Goal: Task Accomplishment & Management: Manage account settings

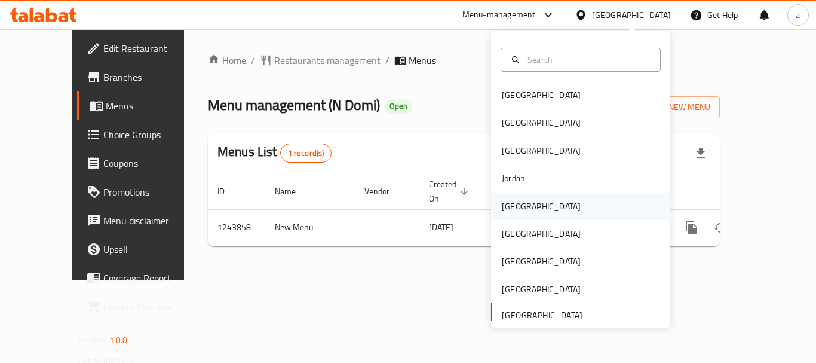
click at [538, 201] on div "[GEOGRAPHIC_DATA]" at bounding box center [580, 205] width 179 height 27
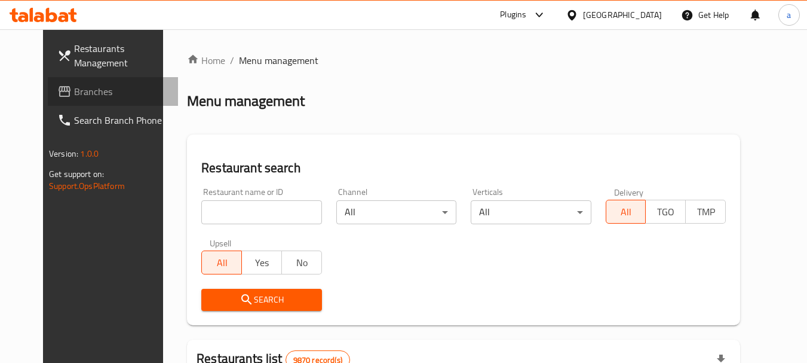
click at [76, 85] on span "Branches" at bounding box center [121, 91] width 94 height 14
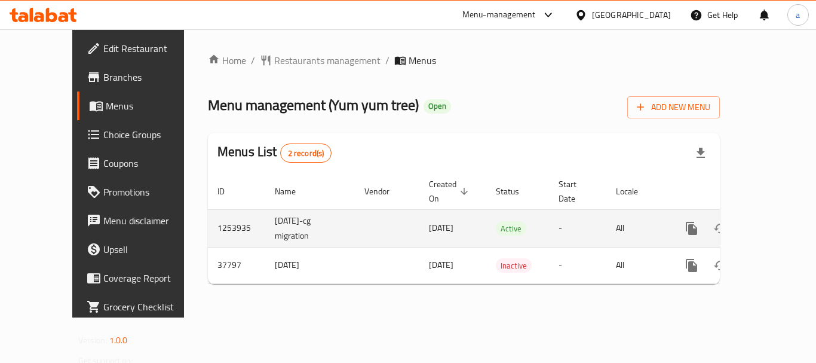
click at [771, 221] on icon "enhanced table" at bounding box center [778, 228] width 14 height 14
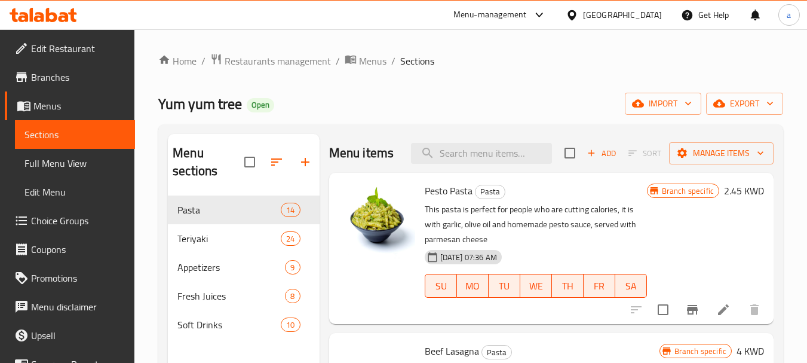
click at [67, 218] on span "Choice Groups" at bounding box center [78, 220] width 94 height 14
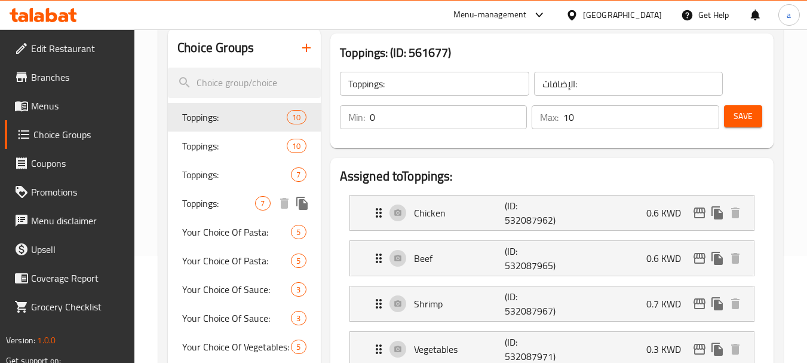
scroll to position [119, 0]
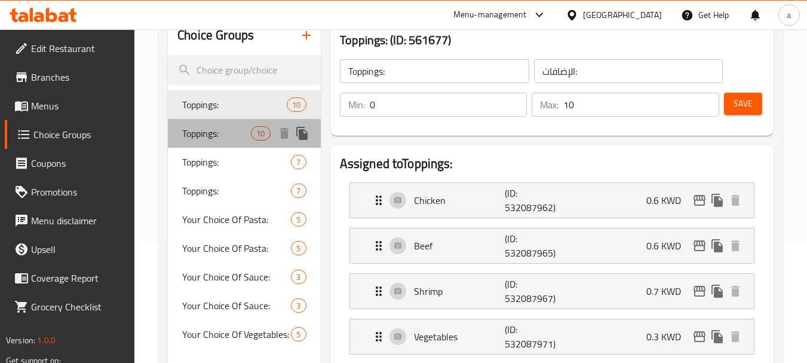
click at [230, 142] on div "Toppings: 10" at bounding box center [244, 133] width 152 height 29
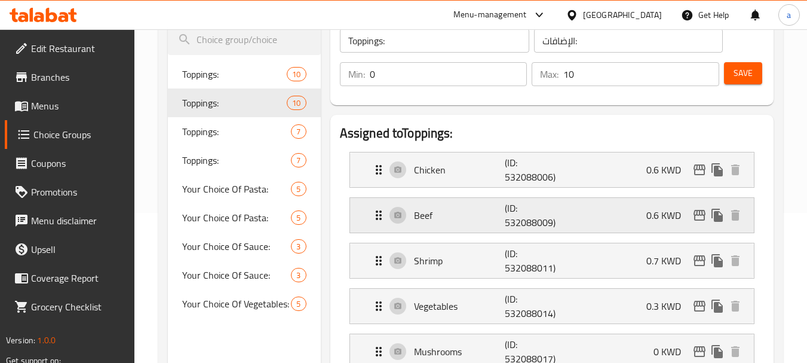
scroll to position [179, 0]
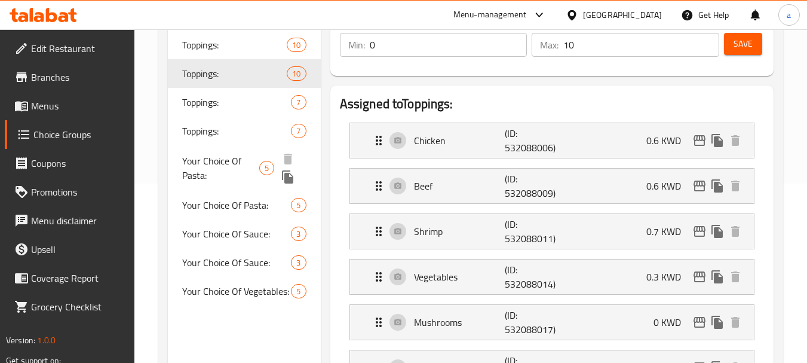
click at [235, 159] on span "Your Choice Of Pasta:" at bounding box center [220, 168] width 77 height 29
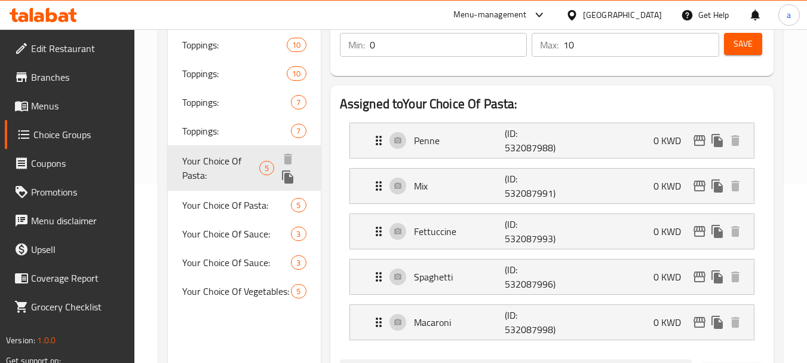
type input "Your Choice Of Pasta:"
type input "اختيارك من الباستا:"
type input "1"
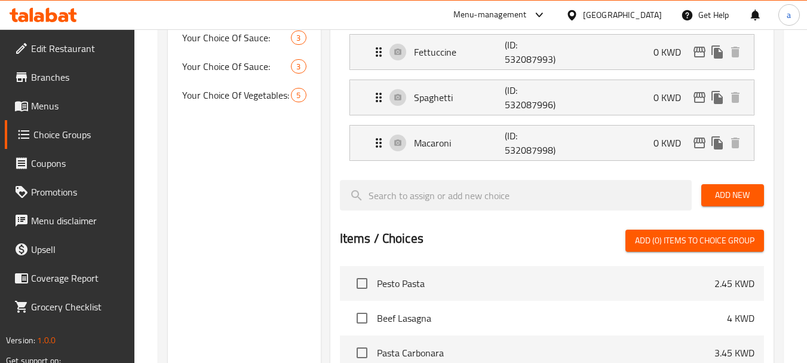
scroll to position [239, 0]
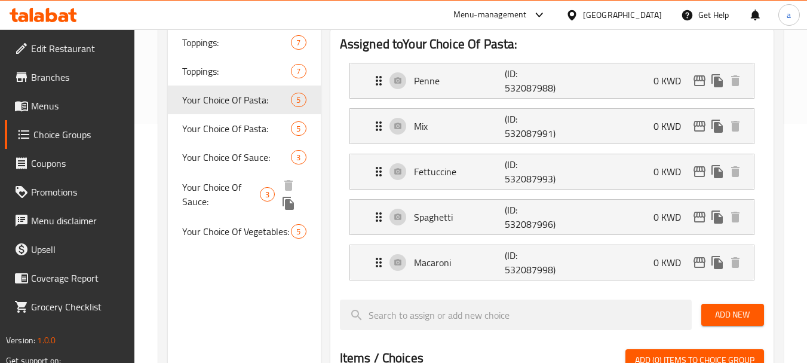
click at [239, 180] on span "Your Choice Of Sauce:" at bounding box center [220, 194] width 77 height 29
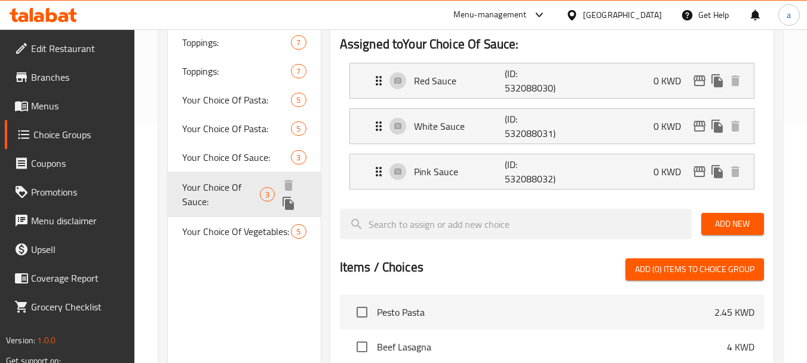
type input "Your Choice Of Sauce:"
type input "اختيارك من الصوص:"
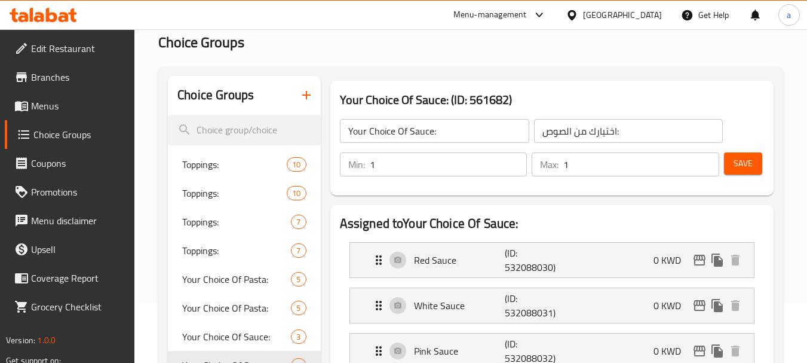
scroll to position [179, 0]
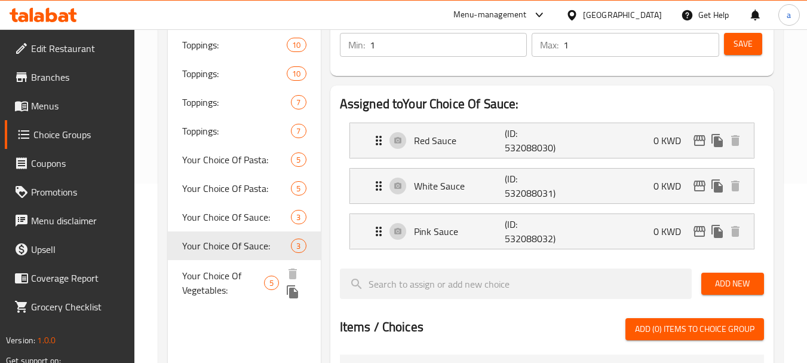
click at [219, 292] on span "Your Choice Of Vegetables:" at bounding box center [223, 282] width 82 height 29
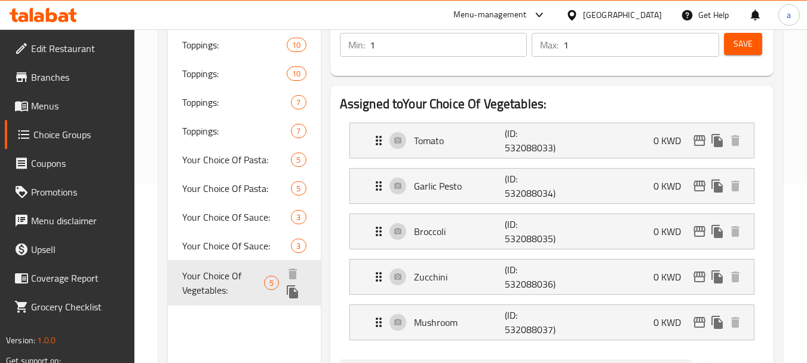
type input "Your Choice Of Vegetables:"
type input "اختيارك من الخضروات"
type input "0"
type input "5"
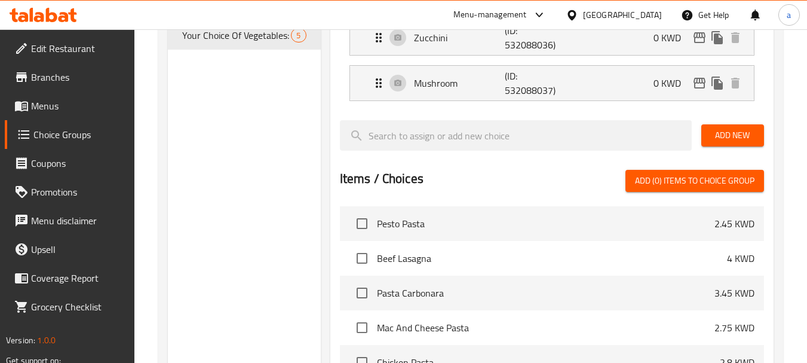
scroll to position [299, 0]
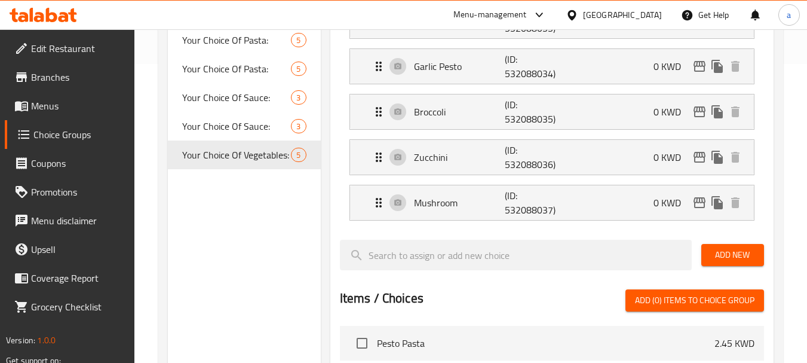
click at [648, 15] on div "[GEOGRAPHIC_DATA]" at bounding box center [622, 14] width 79 height 13
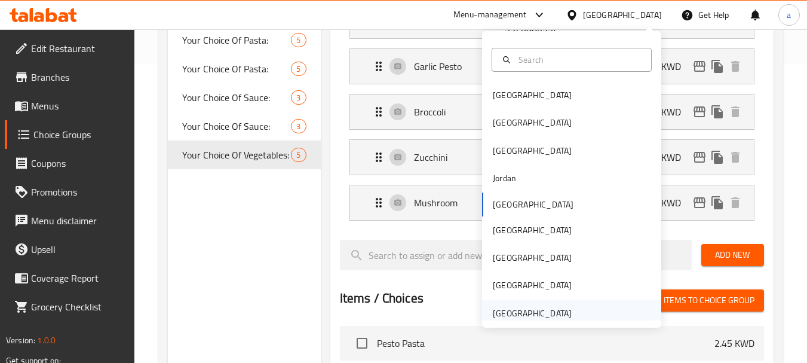
click at [550, 318] on div "[GEOGRAPHIC_DATA]" at bounding box center [532, 312] width 79 height 13
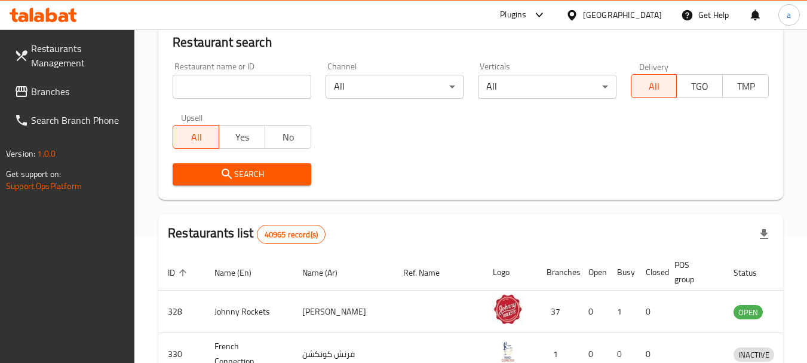
scroll to position [299, 0]
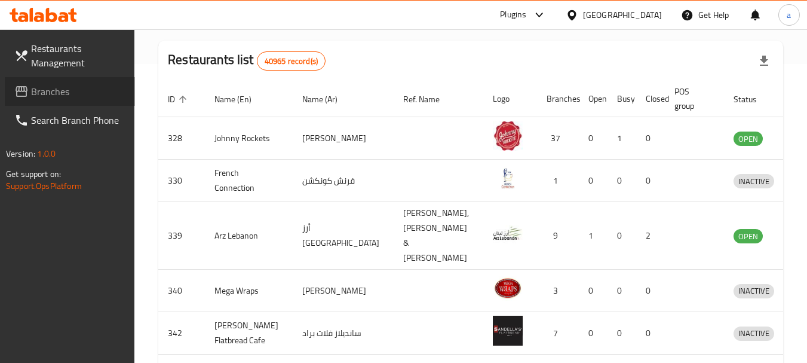
click at [40, 89] on span "Branches" at bounding box center [78, 91] width 94 height 14
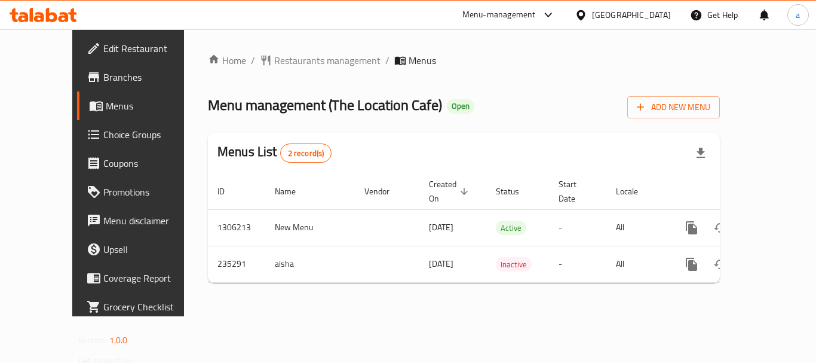
click at [613, 14] on div "[GEOGRAPHIC_DATA]" at bounding box center [631, 14] width 79 height 13
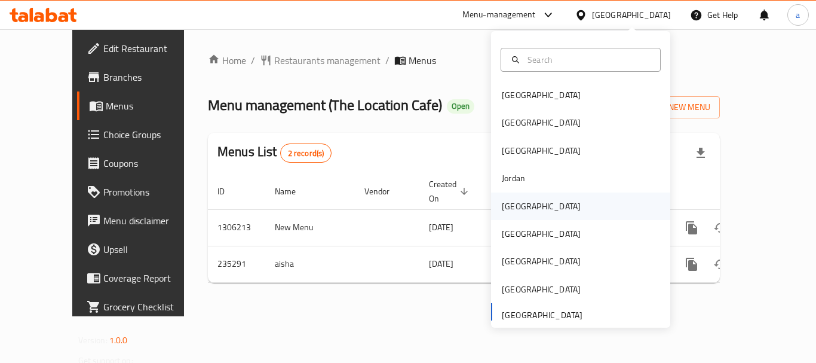
click at [516, 210] on div "[GEOGRAPHIC_DATA]" at bounding box center [541, 206] width 79 height 13
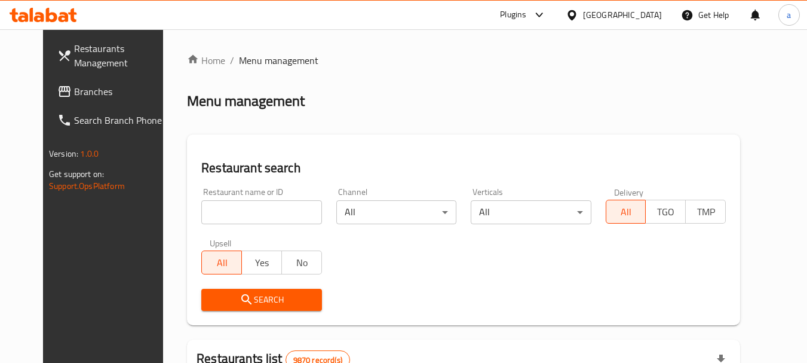
click at [92, 97] on span "Branches" at bounding box center [121, 91] width 94 height 14
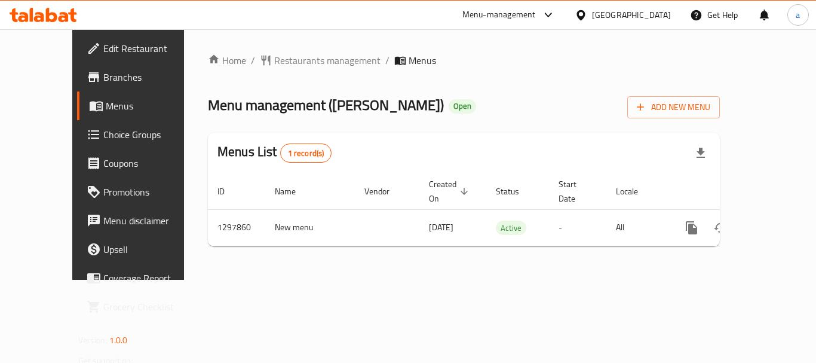
click at [647, 19] on div "[GEOGRAPHIC_DATA]" at bounding box center [631, 14] width 79 height 13
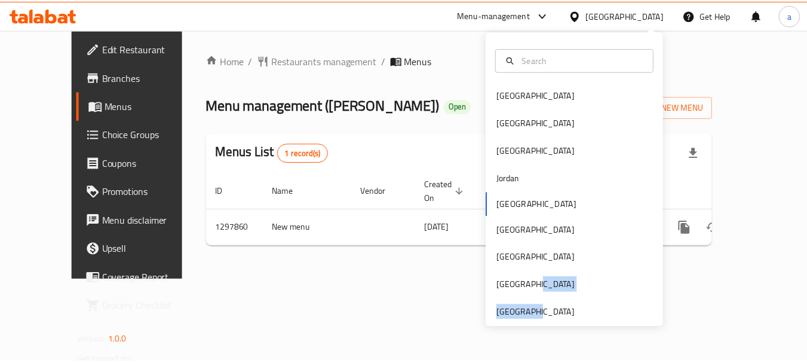
scroll to position [7, 0]
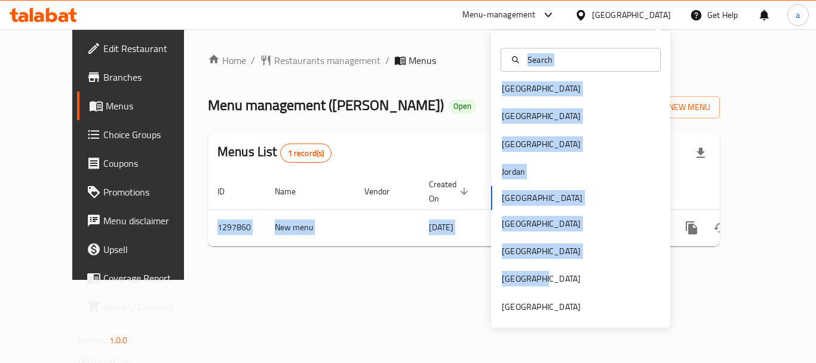
drag, startPoint x: 531, startPoint y: 286, endPoint x: 531, endPoint y: 333, distance: 46.6
click at [531, 333] on body "​ Menu-management Kuwait Get Help a Edit Restaurant Branches Menus Choice Group…" at bounding box center [408, 195] width 816 height 333
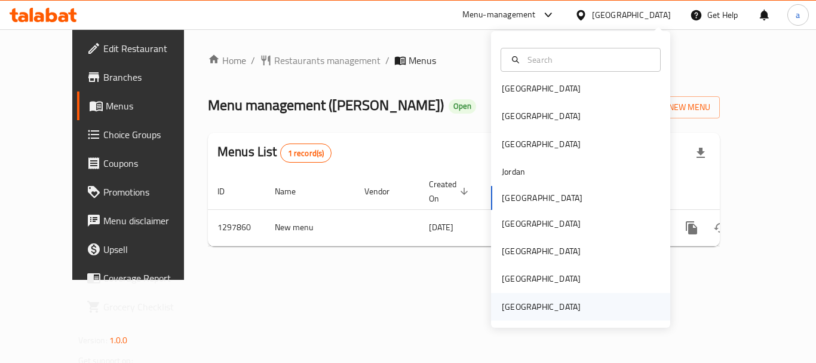
click at [538, 303] on div "[GEOGRAPHIC_DATA]" at bounding box center [541, 306] width 79 height 13
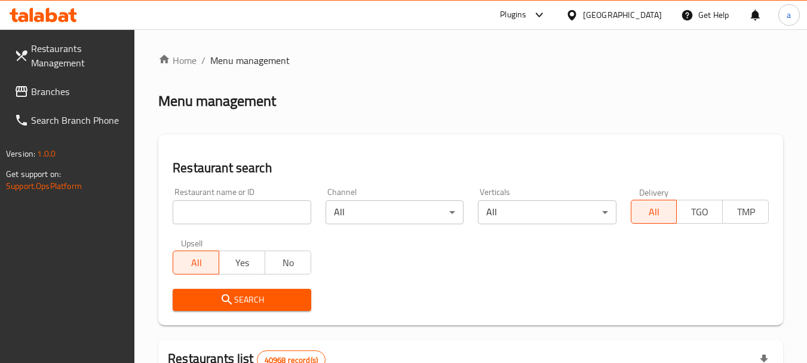
click at [72, 87] on span "Branches" at bounding box center [78, 91] width 94 height 14
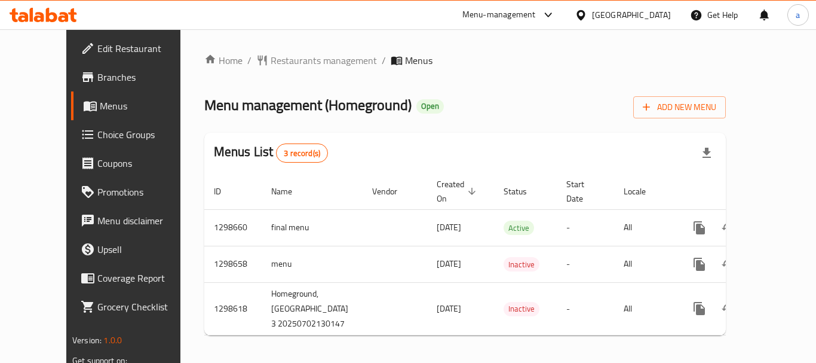
click at [619, 19] on div "[GEOGRAPHIC_DATA]" at bounding box center [631, 14] width 79 height 13
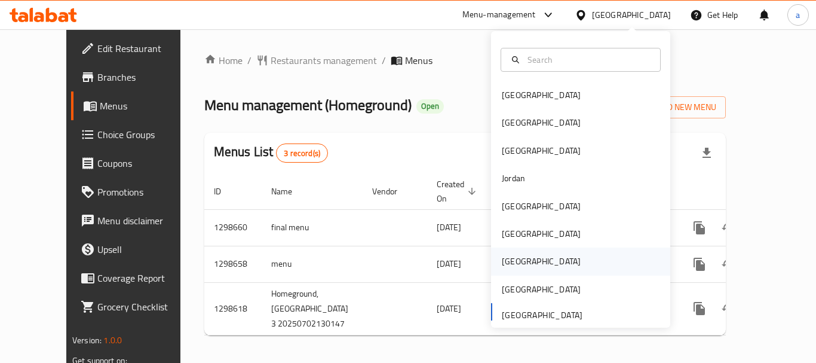
click at [511, 260] on div "[GEOGRAPHIC_DATA]" at bounding box center [541, 260] width 79 height 13
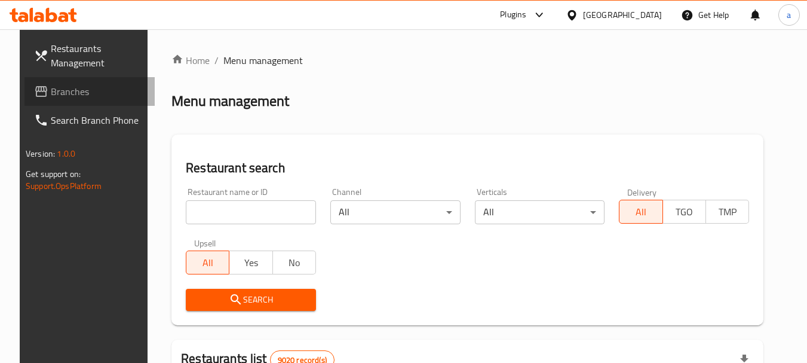
click at [82, 88] on span "Branches" at bounding box center [98, 91] width 94 height 14
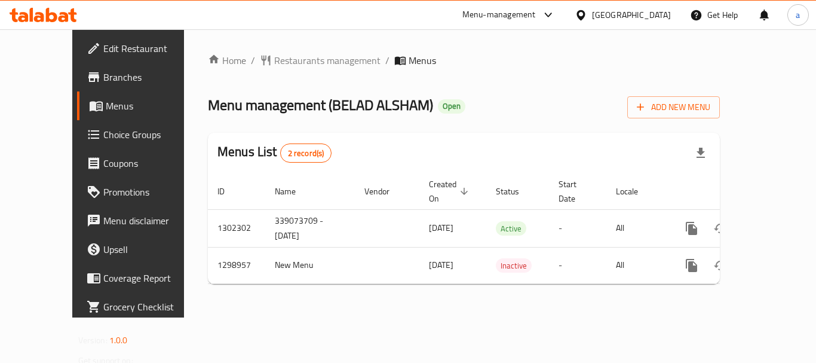
click at [592, 20] on div at bounding box center [583, 14] width 17 height 13
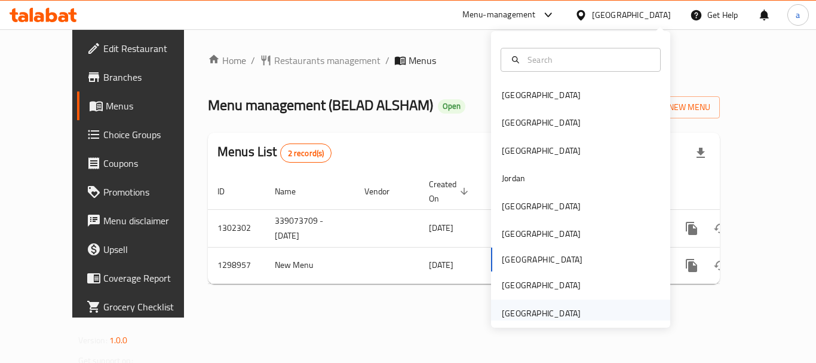
click at [557, 303] on div "[GEOGRAPHIC_DATA]" at bounding box center [541, 312] width 98 height 27
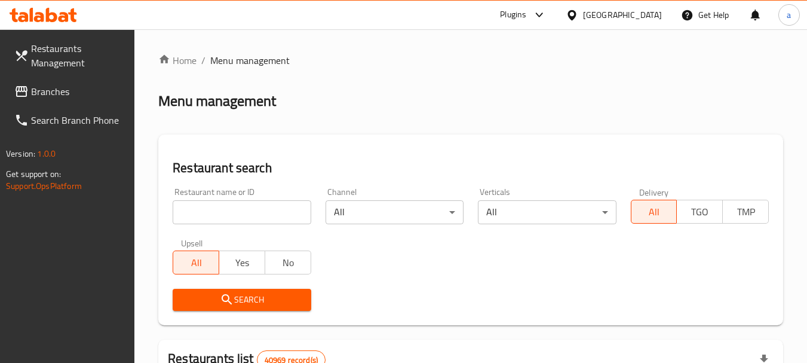
click at [75, 94] on span "Branches" at bounding box center [78, 91] width 94 height 14
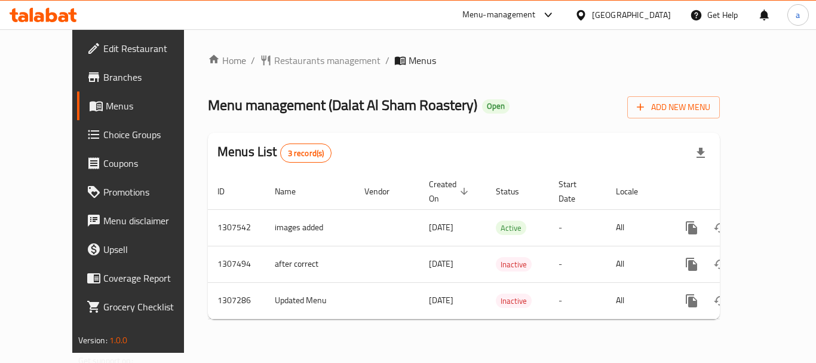
click at [605, 16] on div "[GEOGRAPHIC_DATA]" at bounding box center [631, 14] width 79 height 13
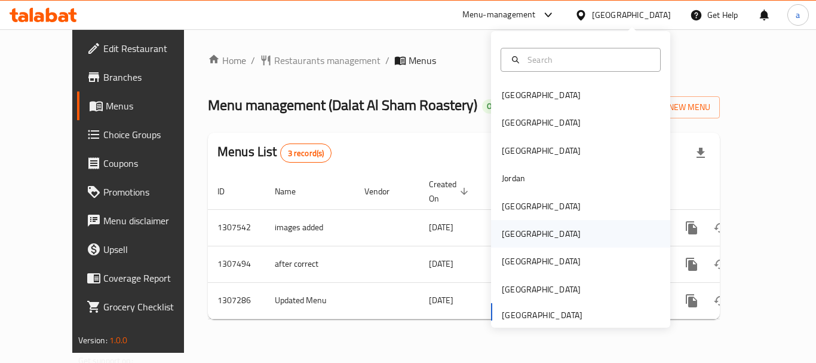
click at [516, 244] on div "[GEOGRAPHIC_DATA]" at bounding box center [541, 233] width 98 height 27
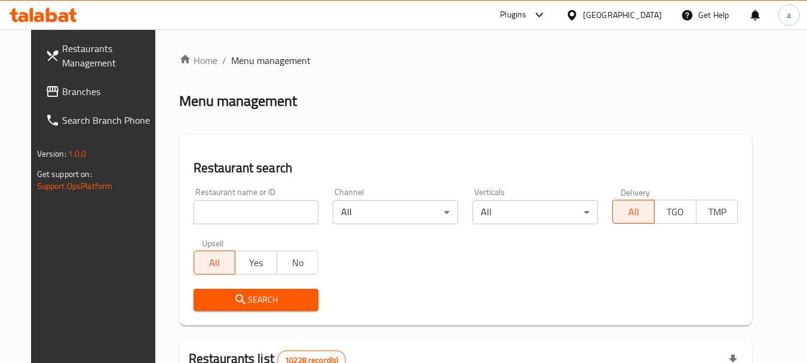
click at [62, 92] on span "Branches" at bounding box center [109, 91] width 94 height 14
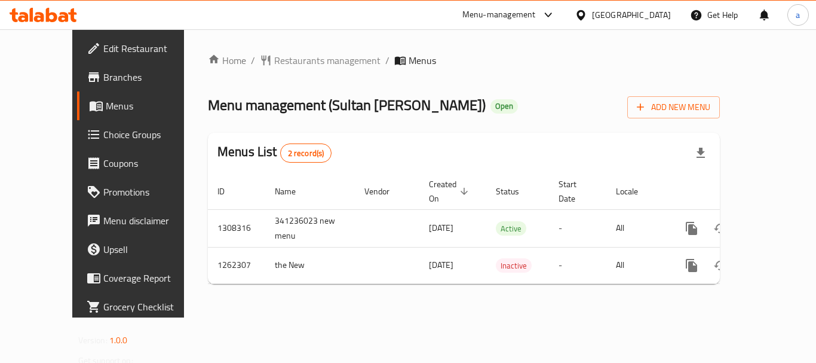
click at [587, 15] on icon at bounding box center [581, 15] width 13 height 13
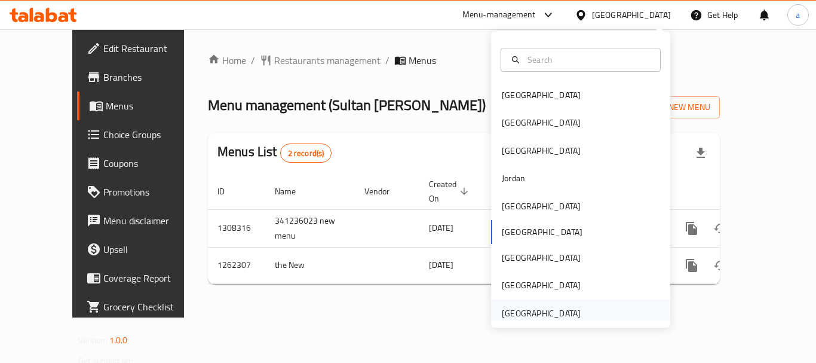
click at [544, 311] on div "[GEOGRAPHIC_DATA]" at bounding box center [541, 312] width 79 height 13
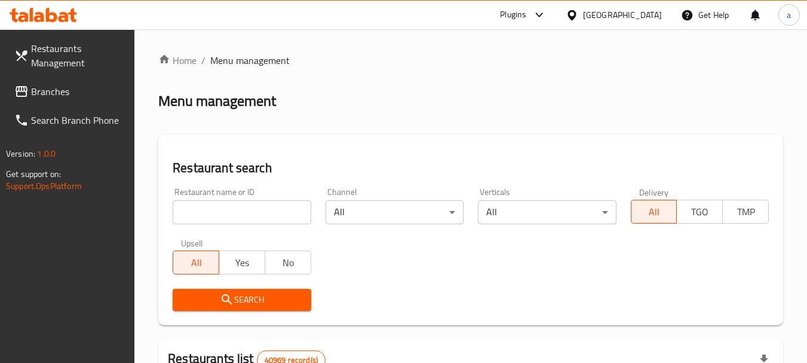
click at [73, 89] on span "Branches" at bounding box center [78, 91] width 94 height 14
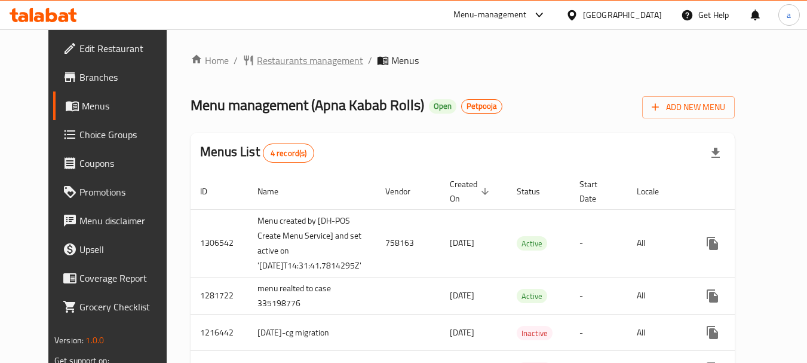
click at [297, 63] on span "Restaurants management" at bounding box center [310, 60] width 106 height 14
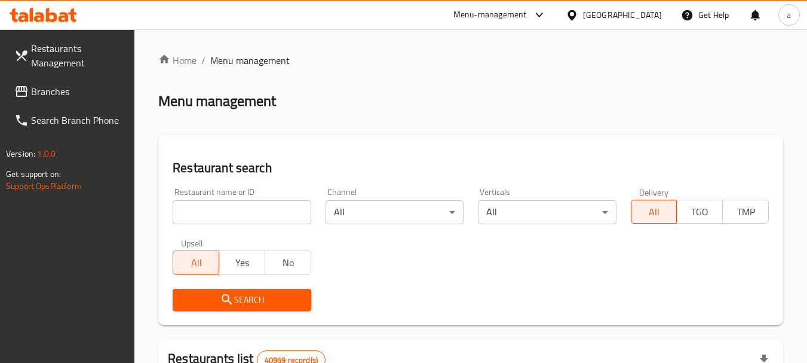
click at [216, 205] on input "search" at bounding box center [242, 212] width 138 height 24
paste input "621486"
type input "621486"
click at [272, 304] on span "Search" at bounding box center [241, 299] width 119 height 15
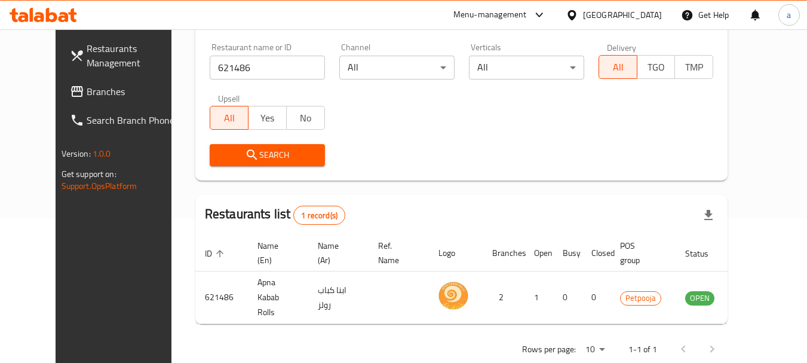
scroll to position [160, 0]
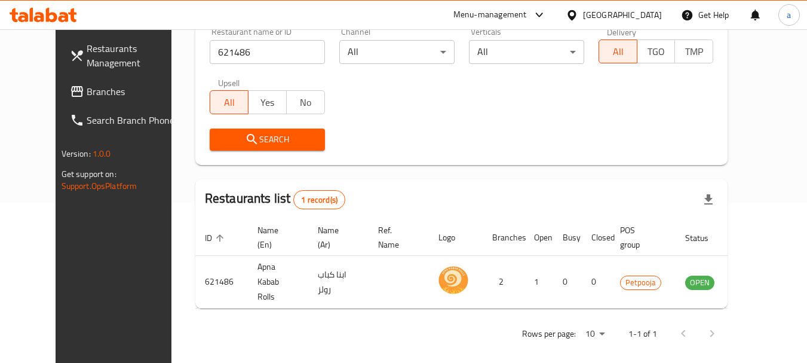
click at [195, 324] on div "Rows per page: 10 1-1 of 1" at bounding box center [461, 333] width 533 height 31
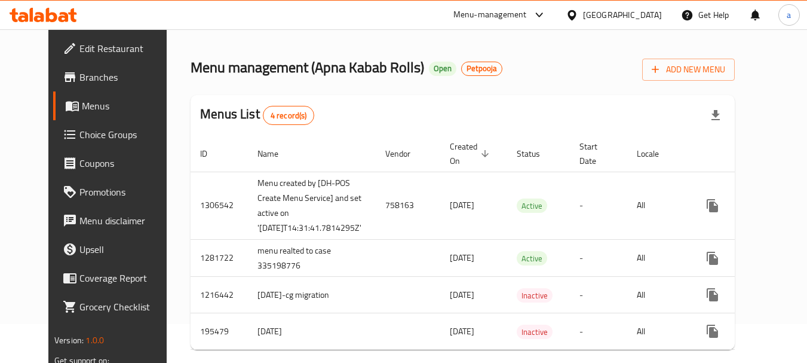
scroll to position [60, 0]
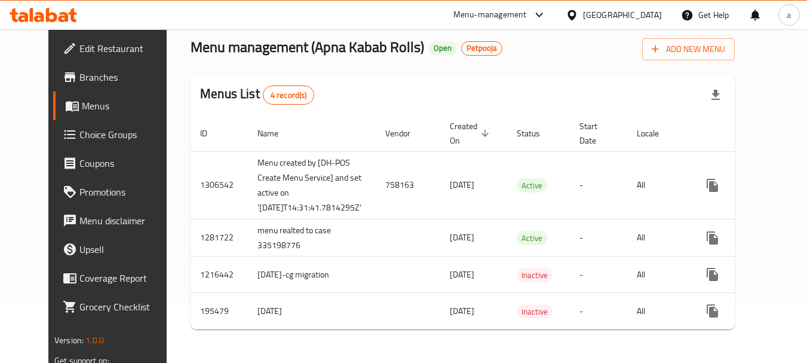
click at [633, 20] on div "[GEOGRAPHIC_DATA]" at bounding box center [622, 14] width 79 height 13
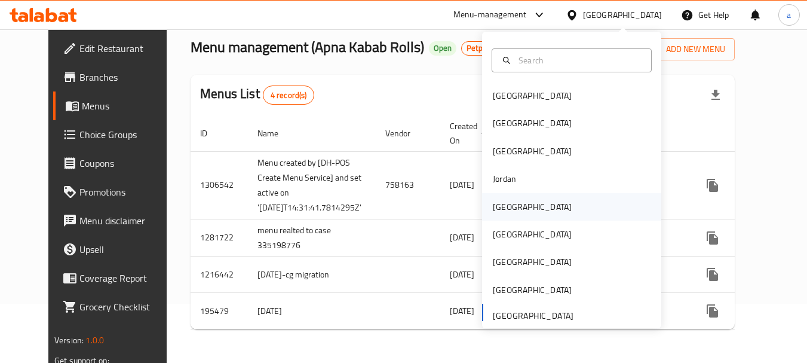
click at [538, 209] on div "[GEOGRAPHIC_DATA]" at bounding box center [571, 206] width 179 height 27
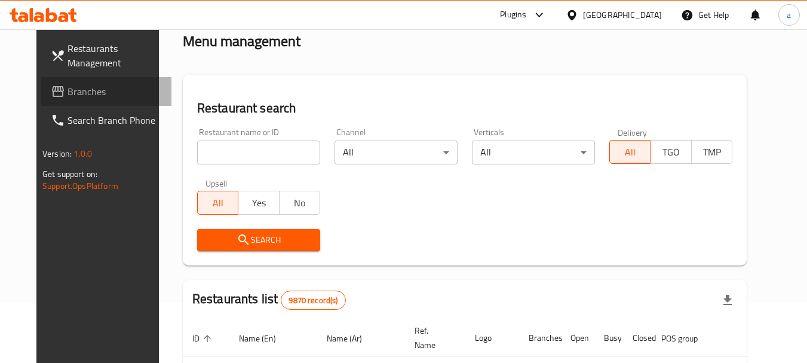
click at [108, 92] on span "Branches" at bounding box center [115, 91] width 94 height 14
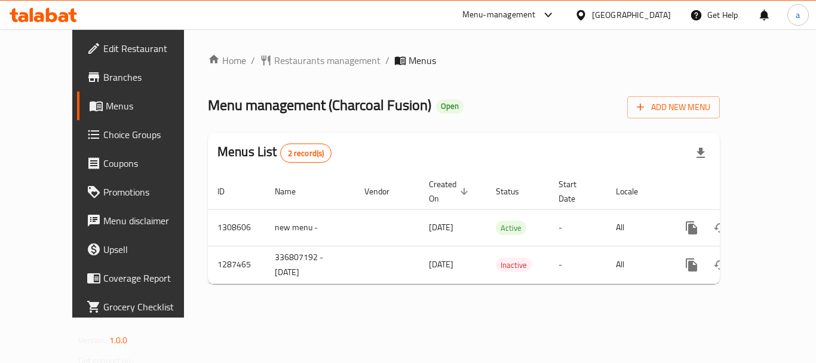
click at [648, 19] on div "[GEOGRAPHIC_DATA]" at bounding box center [631, 14] width 79 height 13
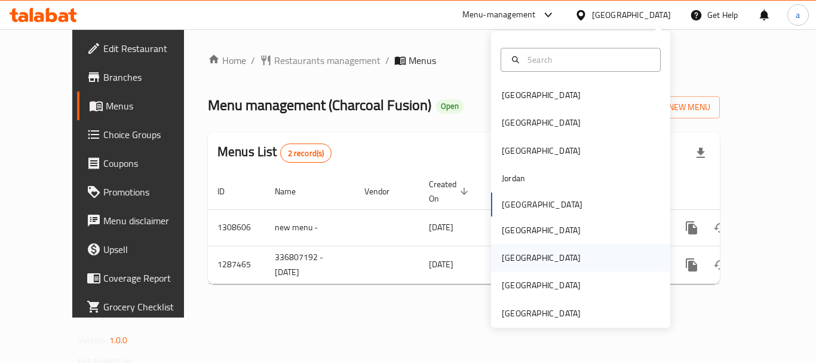
click at [541, 262] on div "[GEOGRAPHIC_DATA]" at bounding box center [580, 257] width 179 height 27
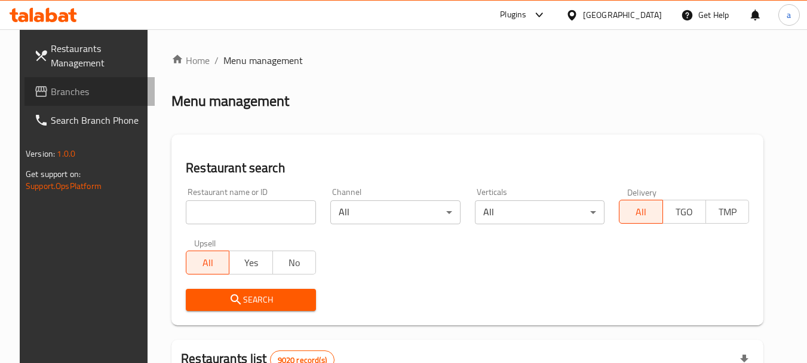
click at [69, 86] on span "Branches" at bounding box center [98, 91] width 94 height 14
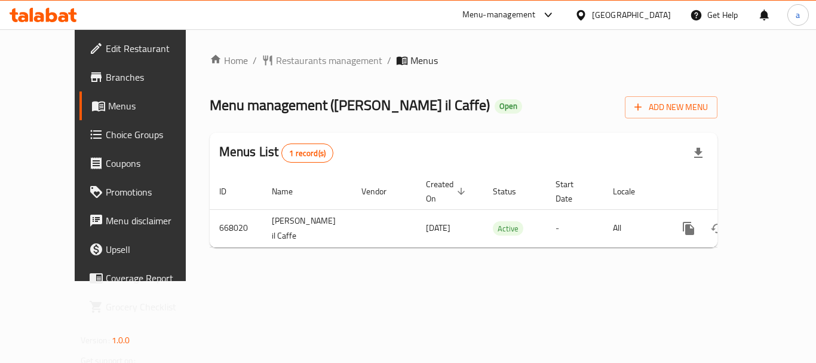
drag, startPoint x: 675, startPoint y: 15, endPoint x: 657, endPoint y: 17, distance: 18.0
click at [675, 15] on div "[GEOGRAPHIC_DATA]" at bounding box center [622, 15] width 115 height 29
click at [655, 16] on div "[GEOGRAPHIC_DATA]" at bounding box center [631, 14] width 79 height 13
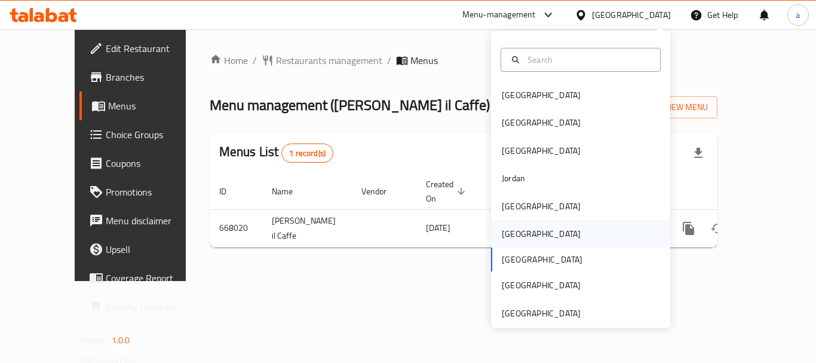
click at [533, 237] on div "[GEOGRAPHIC_DATA]" at bounding box center [580, 233] width 179 height 27
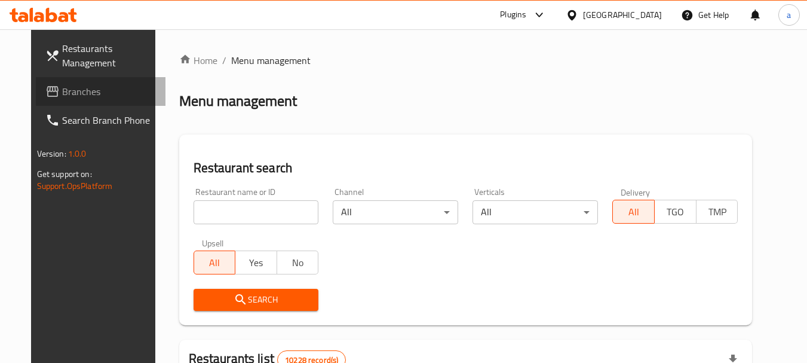
click at [65, 88] on span "Branches" at bounding box center [109, 91] width 94 height 14
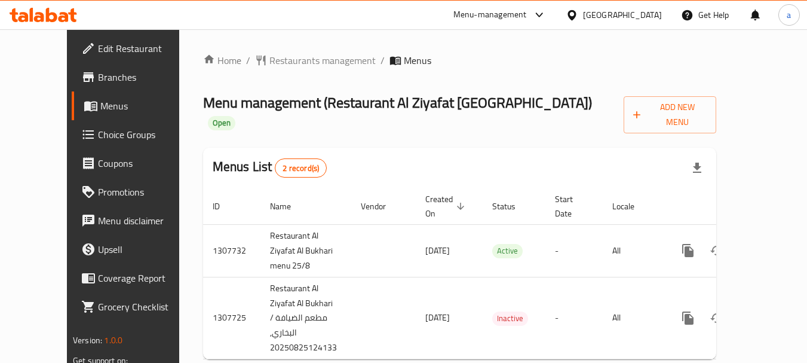
click at [583, 16] on div at bounding box center [574, 14] width 17 height 13
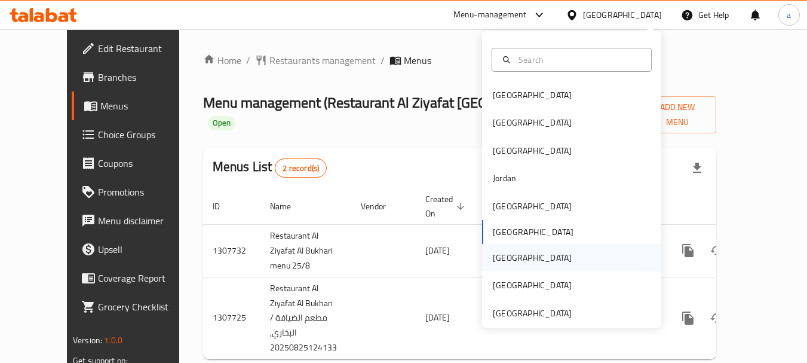
click at [495, 252] on div "[GEOGRAPHIC_DATA]" at bounding box center [532, 257] width 79 height 13
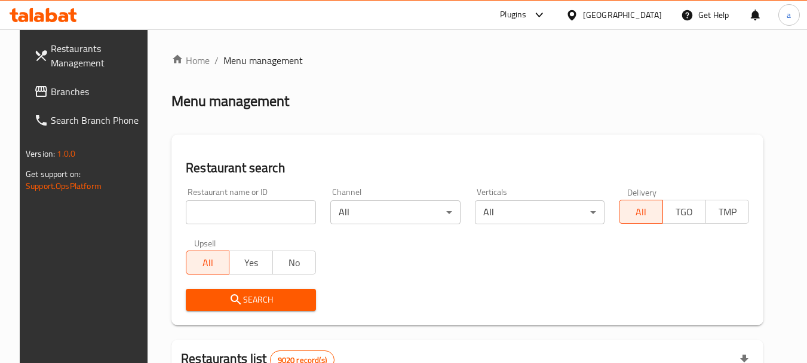
click at [82, 84] on link "Branches" at bounding box center [89, 91] width 130 height 29
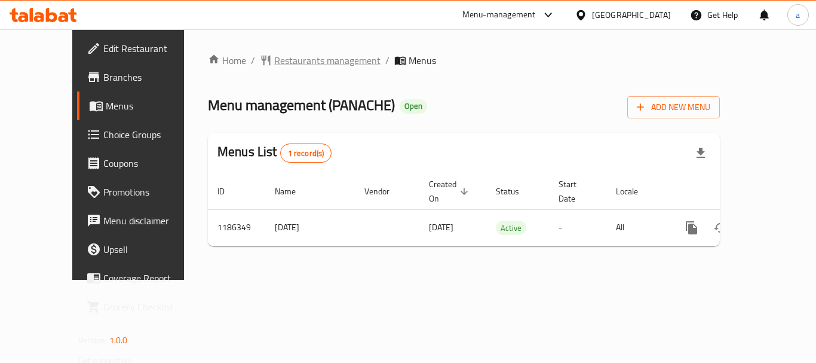
click at [274, 62] on span "Restaurants management" at bounding box center [327, 60] width 106 height 14
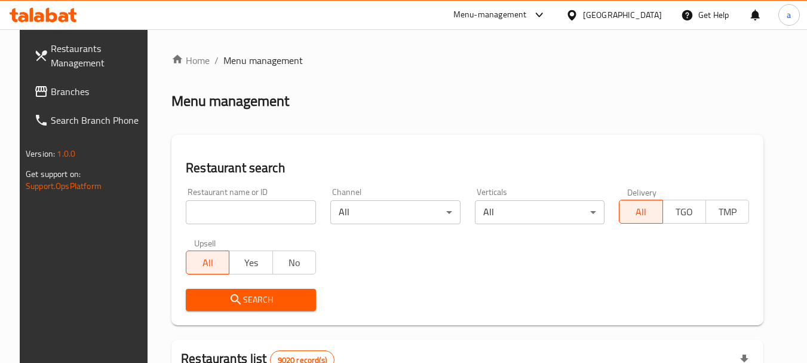
click at [65, 87] on span "Branches" at bounding box center [98, 91] width 94 height 14
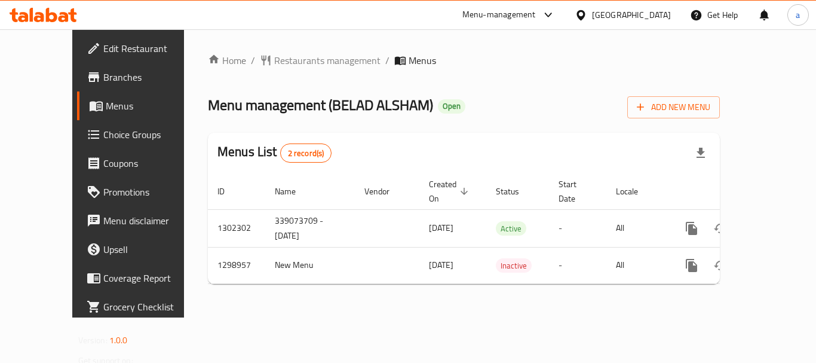
click at [660, 13] on div "[GEOGRAPHIC_DATA]" at bounding box center [631, 14] width 79 height 13
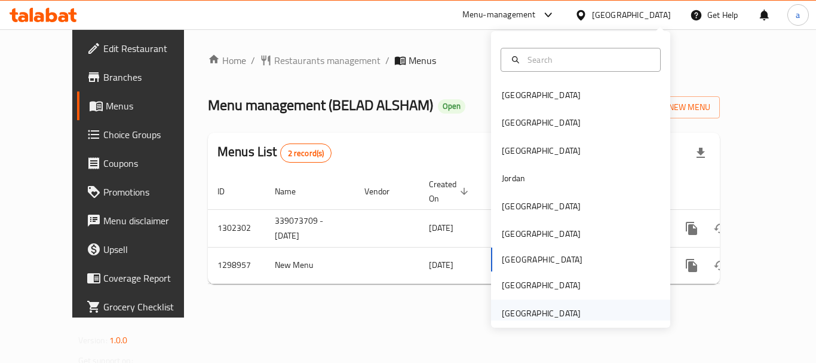
click at [544, 309] on div "[GEOGRAPHIC_DATA]" at bounding box center [541, 312] width 79 height 13
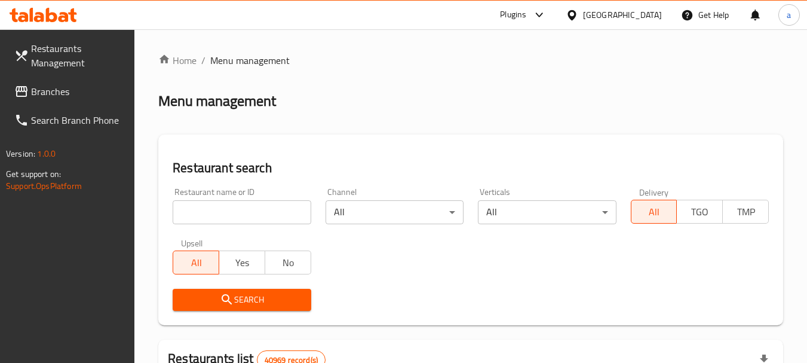
click at [76, 90] on span "Branches" at bounding box center [78, 91] width 94 height 14
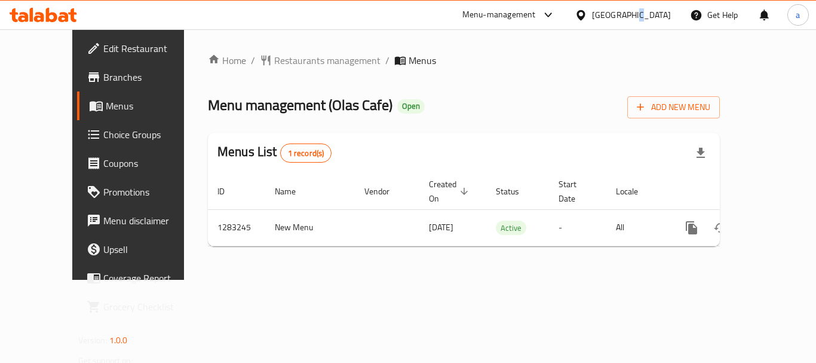
drag, startPoint x: 634, startPoint y: 5, endPoint x: 630, endPoint y: 12, distance: 7.8
click at [633, 11] on div "[GEOGRAPHIC_DATA]" at bounding box center [622, 15] width 115 height 29
click at [616, 21] on div "[GEOGRAPHIC_DATA]" at bounding box center [631, 14] width 79 height 13
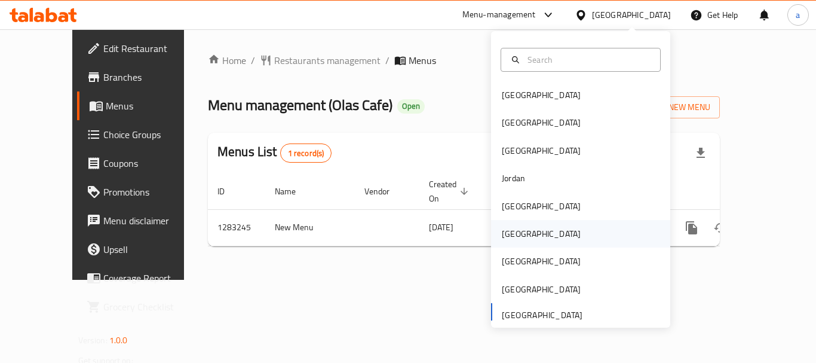
click at [516, 237] on div "[GEOGRAPHIC_DATA]" at bounding box center [541, 233] width 98 height 27
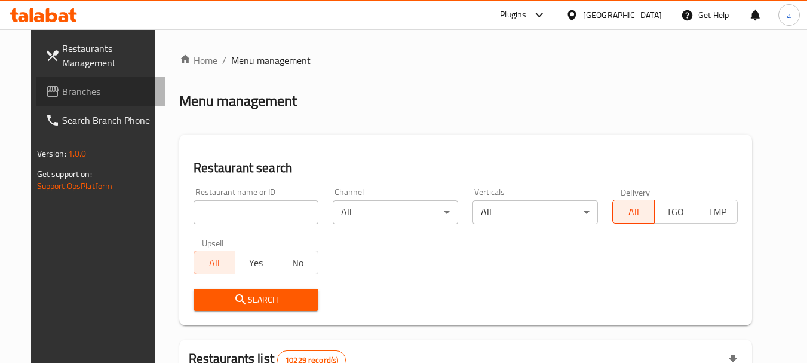
click at [81, 81] on link "Branches" at bounding box center [101, 91] width 130 height 29
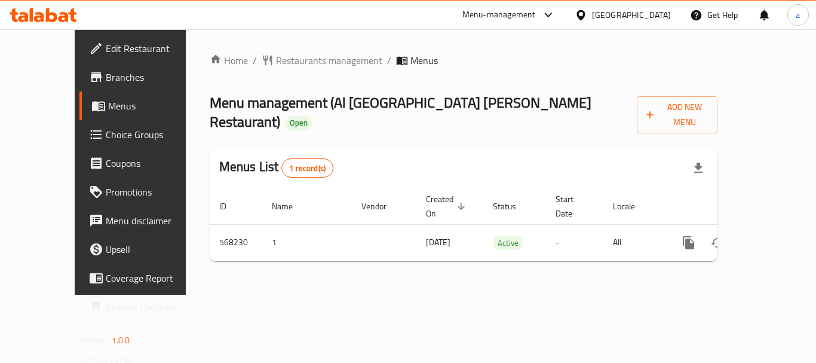
click at [592, 19] on div at bounding box center [583, 14] width 17 height 13
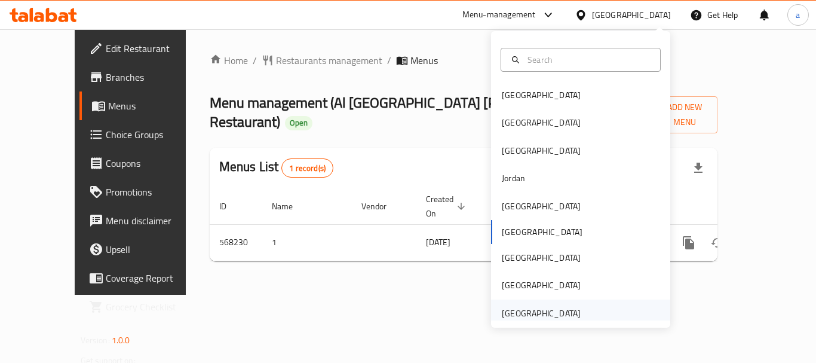
click at [551, 312] on div "[GEOGRAPHIC_DATA]" at bounding box center [541, 312] width 79 height 13
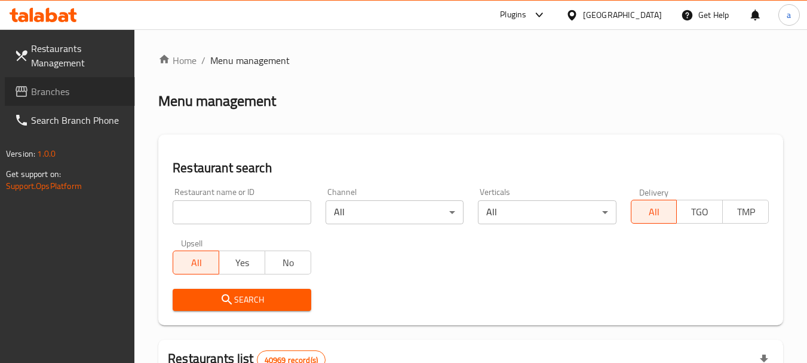
click at [48, 91] on span "Branches" at bounding box center [78, 91] width 94 height 14
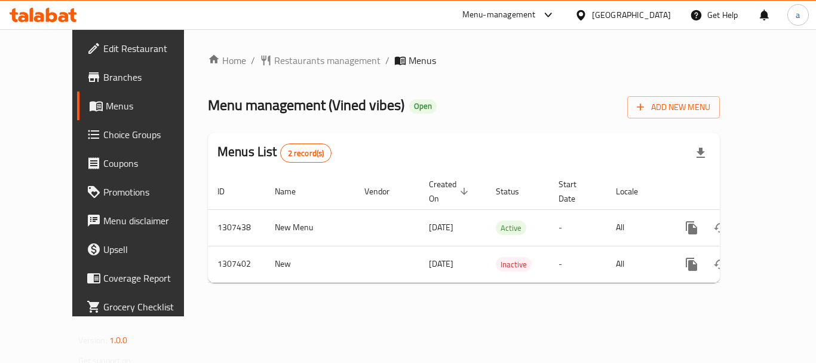
click at [610, 16] on div "[GEOGRAPHIC_DATA]" at bounding box center [631, 14] width 79 height 13
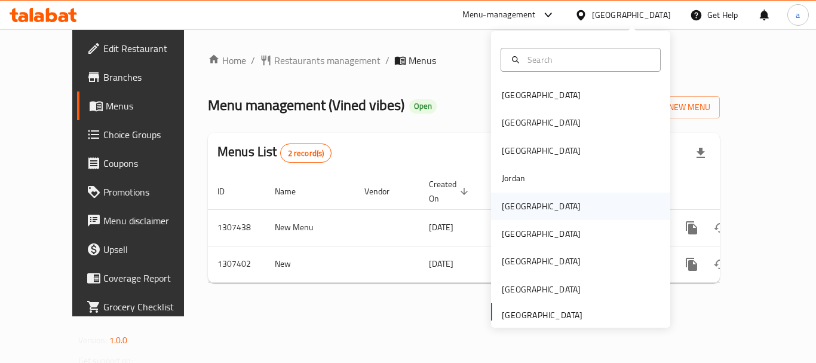
click at [518, 207] on div "[GEOGRAPHIC_DATA]" at bounding box center [541, 205] width 98 height 27
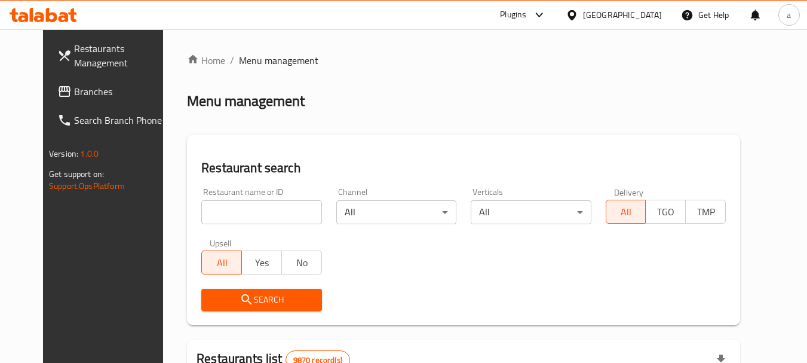
click at [74, 96] on span "Branches" at bounding box center [121, 91] width 94 height 14
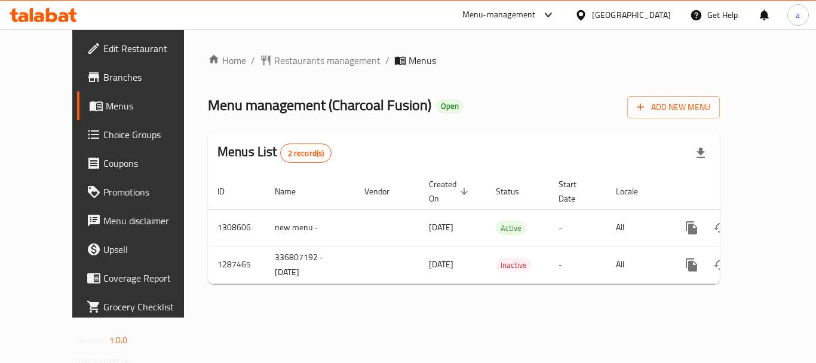
click at [655, 13] on div "Kuwait" at bounding box center [631, 14] width 79 height 13
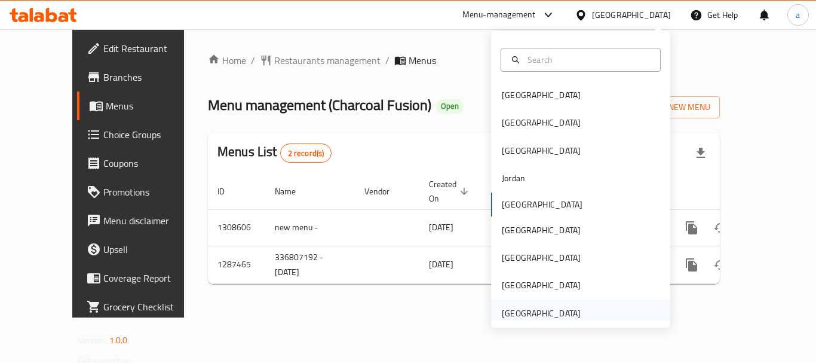
click at [540, 314] on div "[GEOGRAPHIC_DATA]" at bounding box center [541, 312] width 79 height 13
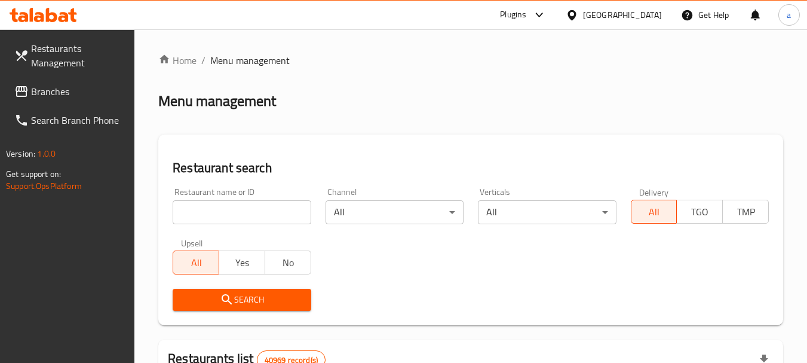
click at [70, 81] on link "Branches" at bounding box center [70, 91] width 130 height 29
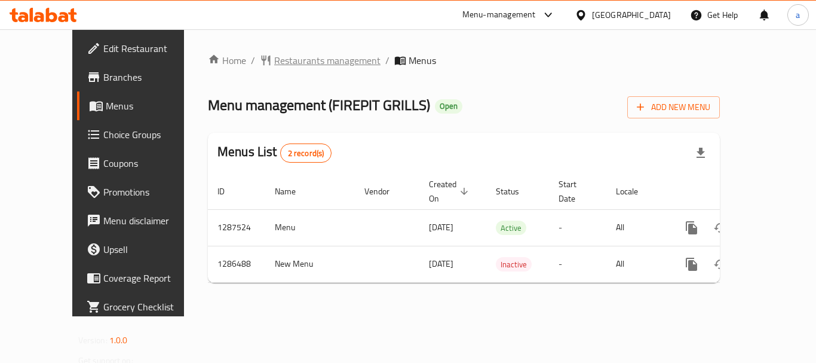
click at [274, 65] on span "Restaurants management" at bounding box center [327, 60] width 106 height 14
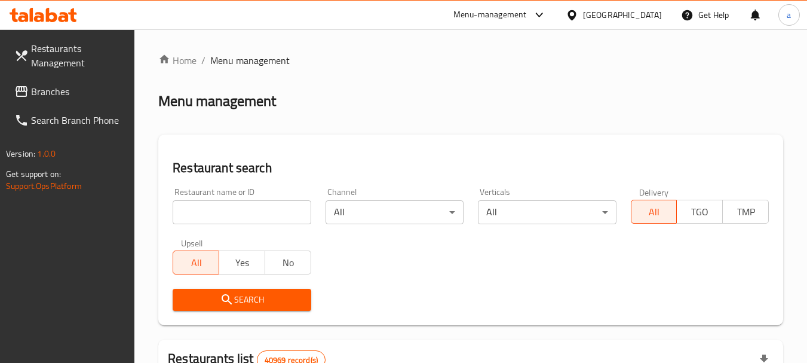
drag, startPoint x: 78, startPoint y: 98, endPoint x: 37, endPoint y: 108, distance: 42.3
click at [78, 98] on span "Branches" at bounding box center [78, 91] width 94 height 14
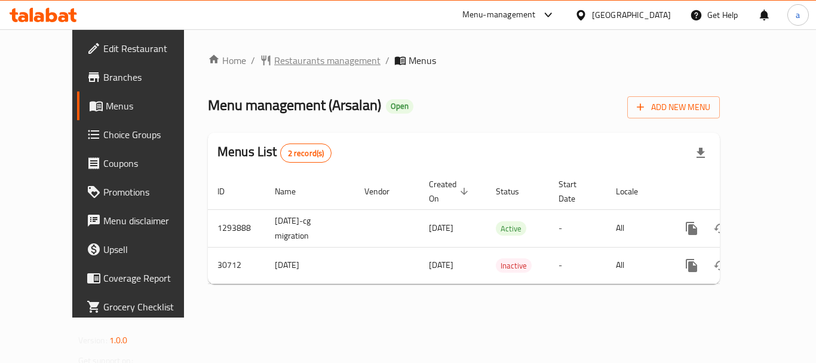
click at [274, 60] on span "Restaurants management" at bounding box center [327, 60] width 106 height 14
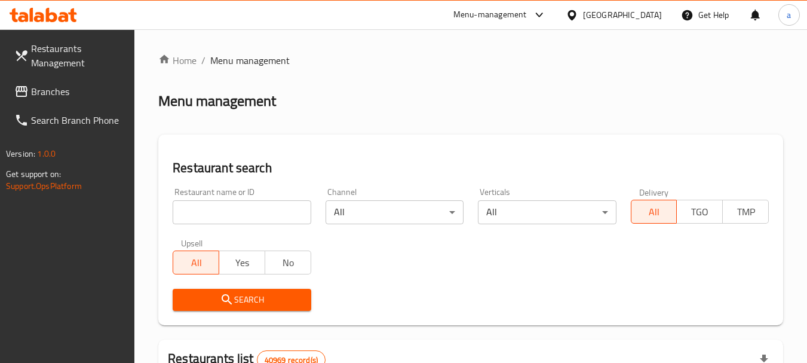
click at [39, 93] on span "Branches" at bounding box center [78, 91] width 94 height 14
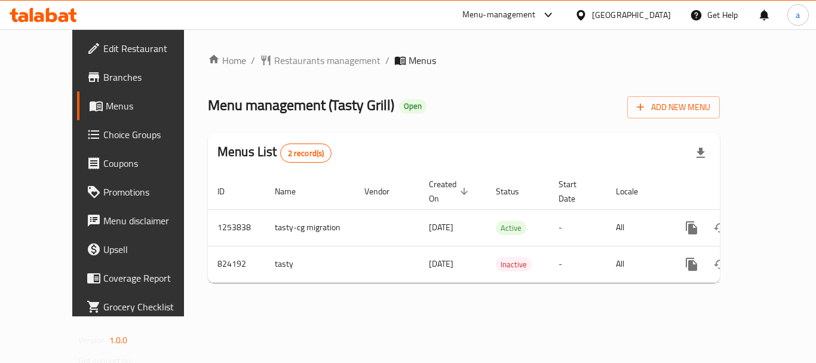
click at [646, 17] on div "[GEOGRAPHIC_DATA]" at bounding box center [631, 14] width 79 height 13
